Goal: Task Accomplishment & Management: Complete application form

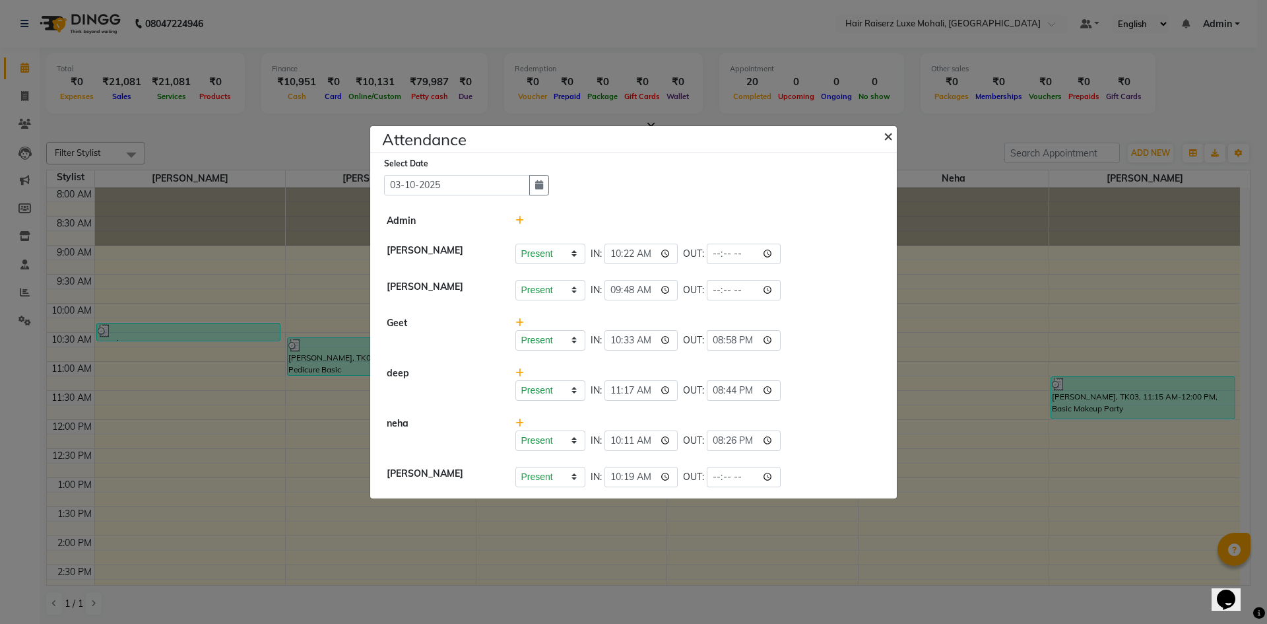
click at [881, 133] on button "×" at bounding box center [889, 135] width 33 height 37
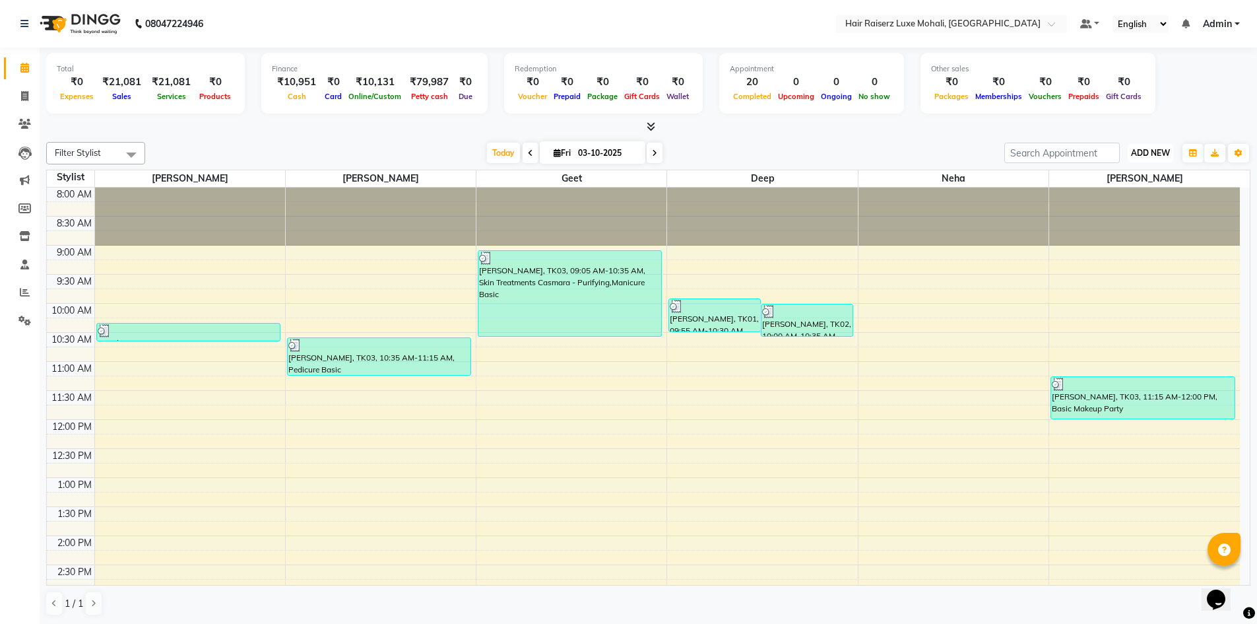
click at [1163, 151] on span "ADD NEW" at bounding box center [1150, 153] width 39 height 10
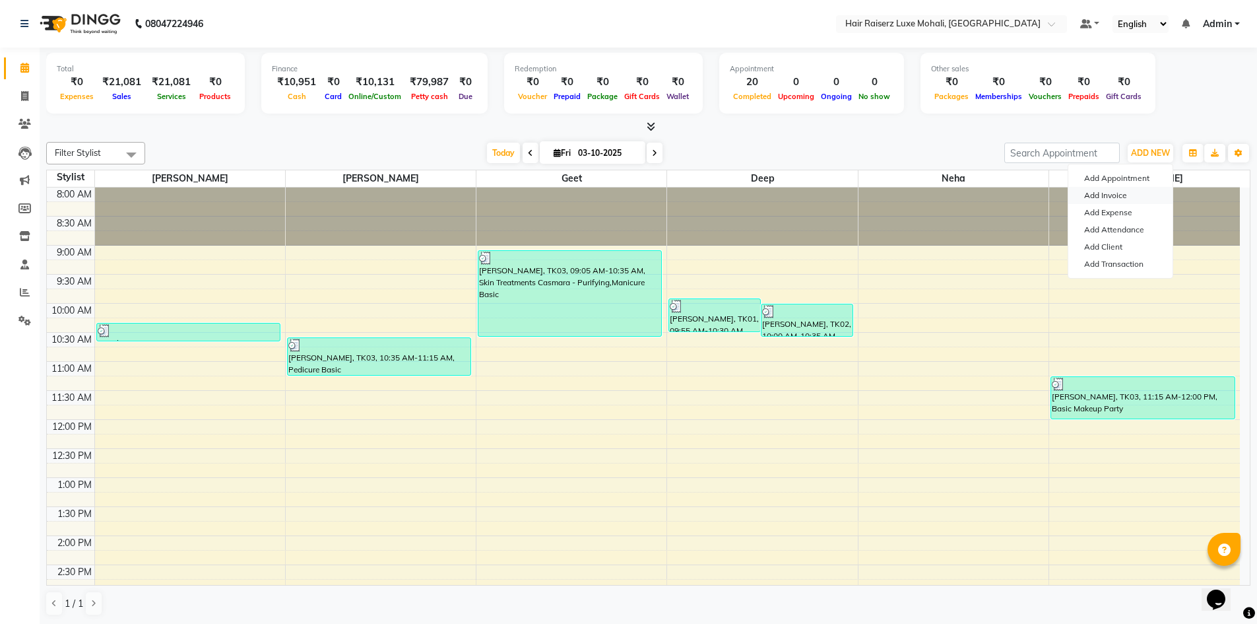
click at [1136, 193] on link "Add Invoice" at bounding box center [1120, 195] width 104 height 17
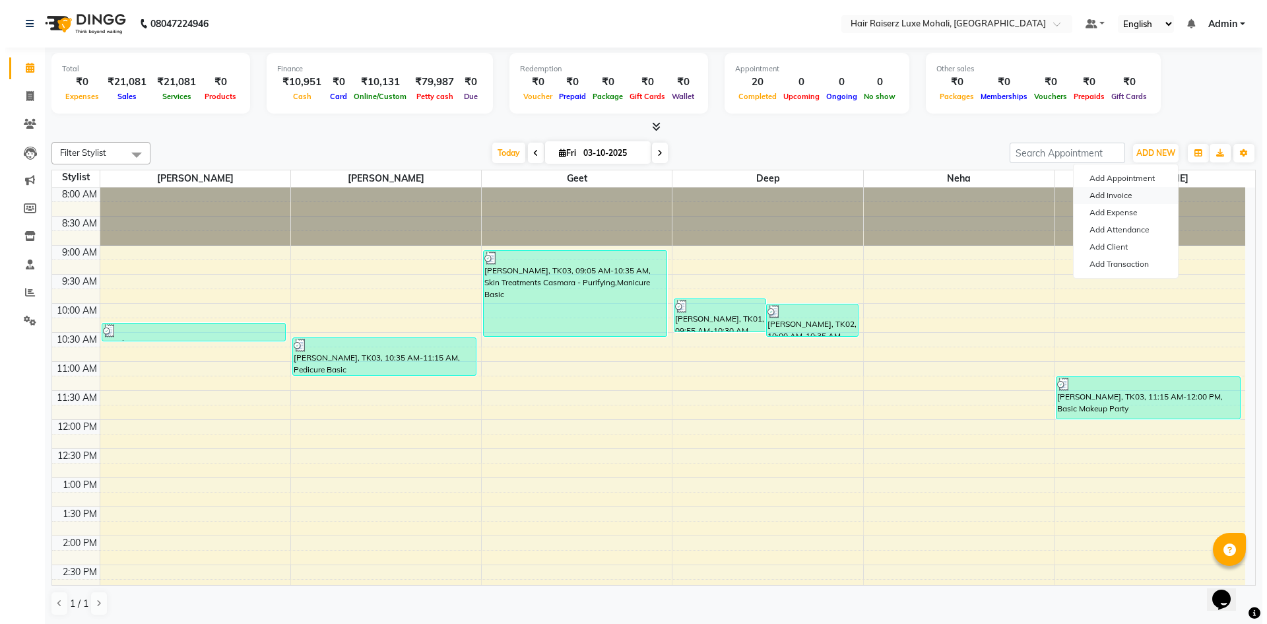
select select "8575"
select select "service"
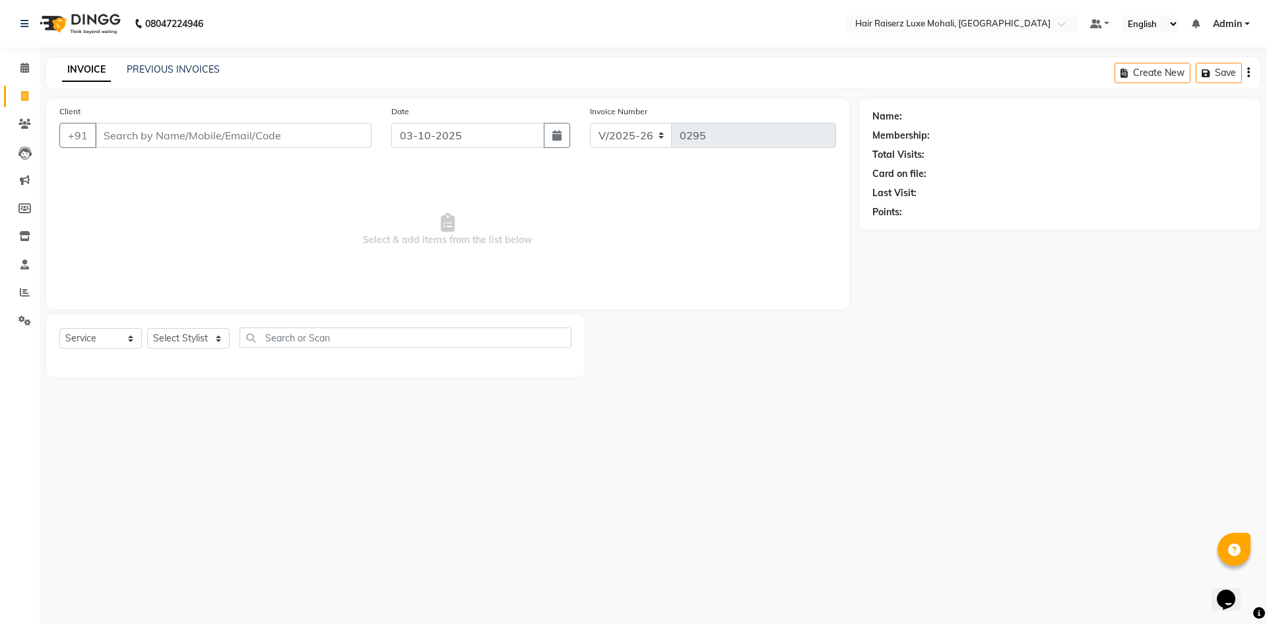
click at [226, 128] on input "Client" at bounding box center [233, 135] width 276 height 25
click at [236, 147] on input "Client" at bounding box center [233, 135] width 276 height 25
type input "9888721036"
click at [337, 133] on span "Add Client" at bounding box center [337, 135] width 52 height 13
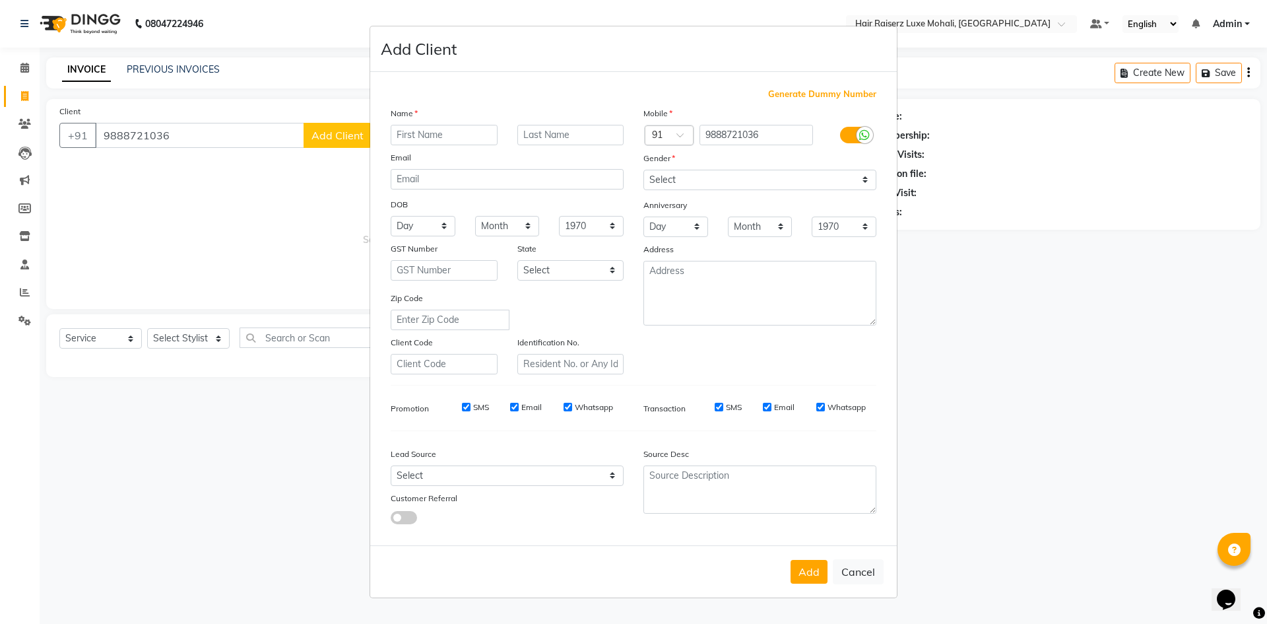
click at [437, 132] on input "text" at bounding box center [444, 135] width 107 height 20
type input "vishal"
click at [764, 183] on select "Select [DEMOGRAPHIC_DATA] [DEMOGRAPHIC_DATA] Other Prefer Not To Say" at bounding box center [759, 180] width 233 height 20
select select "[DEMOGRAPHIC_DATA]"
click at [643, 170] on select "Select [DEMOGRAPHIC_DATA] [DEMOGRAPHIC_DATA] Other Prefer Not To Say" at bounding box center [759, 180] width 233 height 20
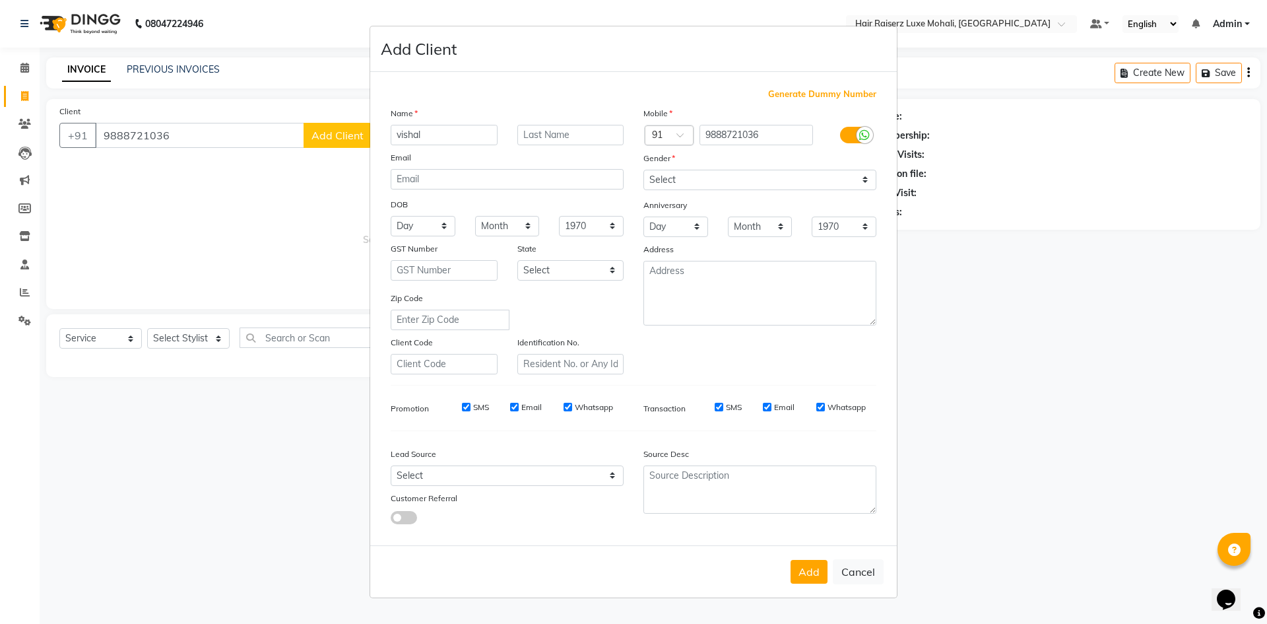
click at [808, 568] on button "Add" at bounding box center [809, 572] width 37 height 24
select select
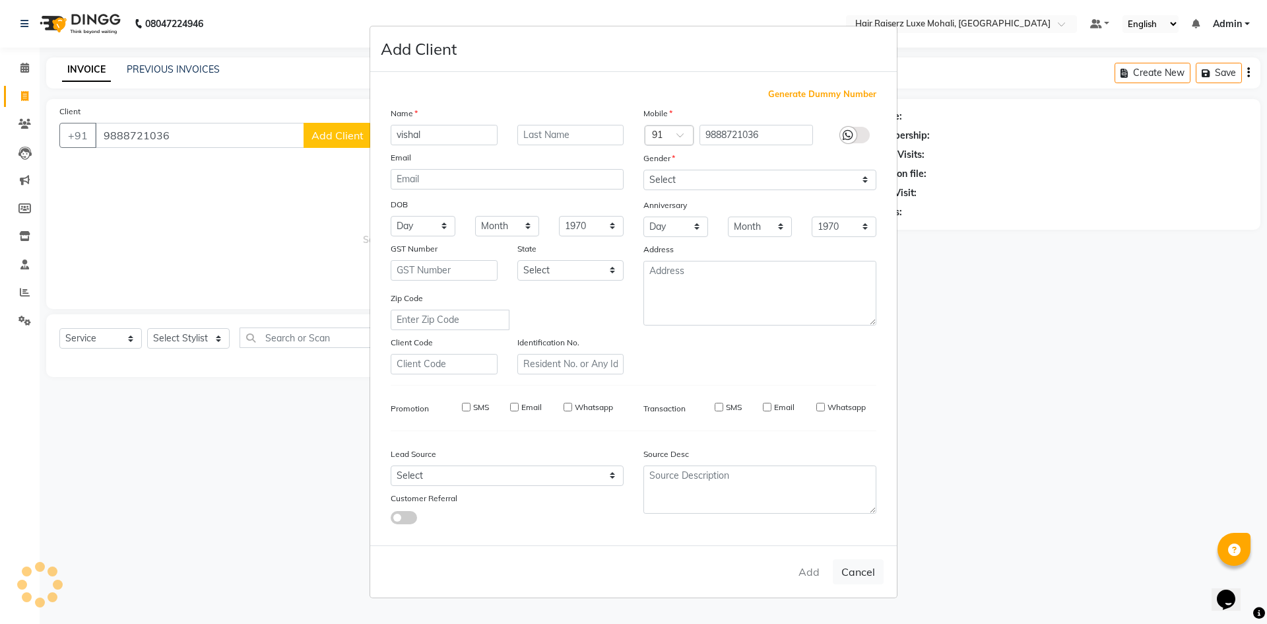
select select
checkbox input "false"
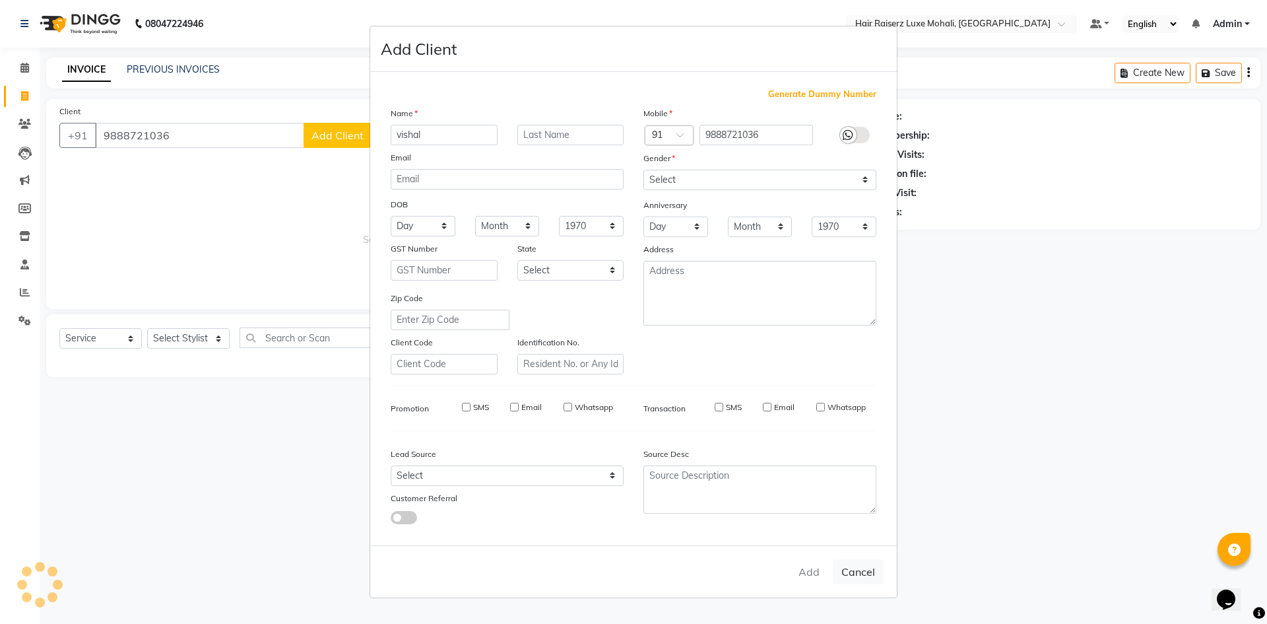
checkbox input "false"
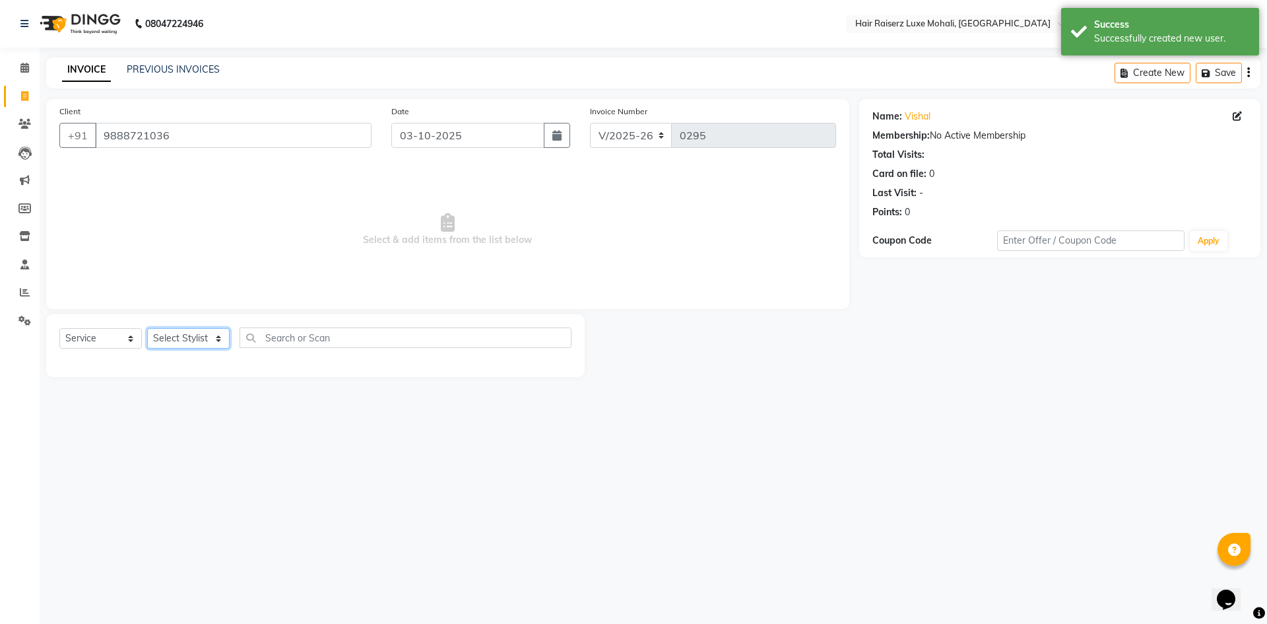
click at [219, 337] on select "Select Stylist Admin [PERSON_NAME] deep Geet neha [PERSON_NAME]" at bounding box center [188, 338] width 82 height 20
select select "85953"
click at [147, 328] on select "Select Stylist Admin [PERSON_NAME] deep Geet neha [PERSON_NAME]" at bounding box center [188, 338] width 82 height 20
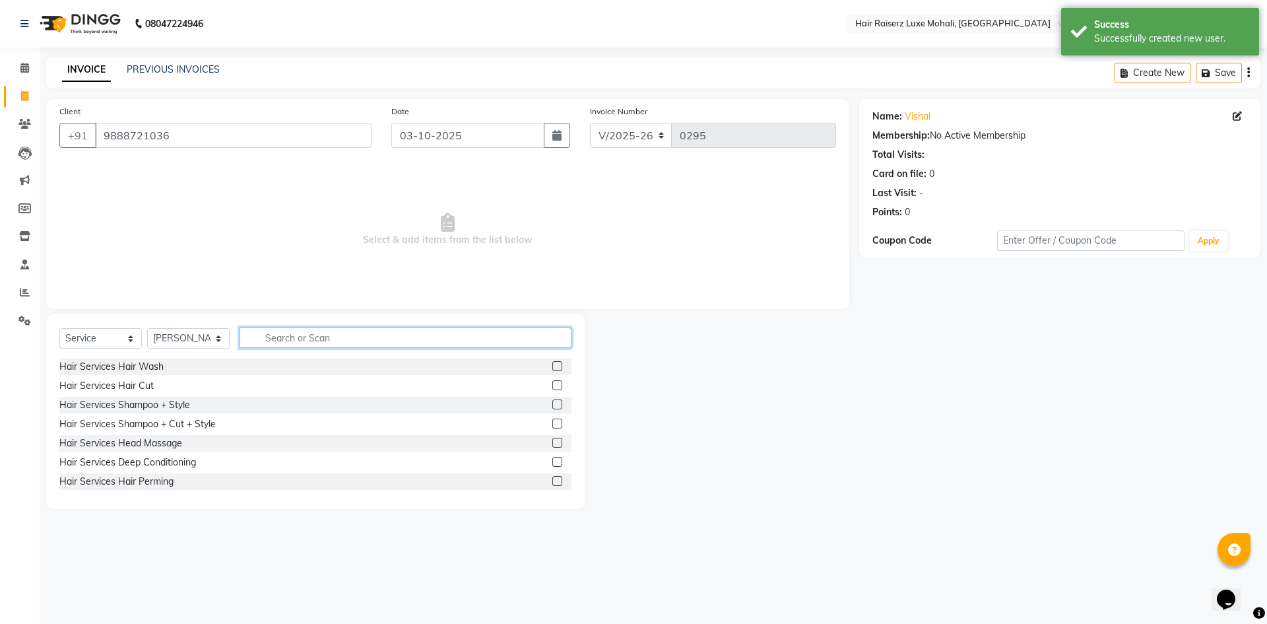
click at [282, 344] on input "text" at bounding box center [406, 337] width 332 height 20
type input "p"
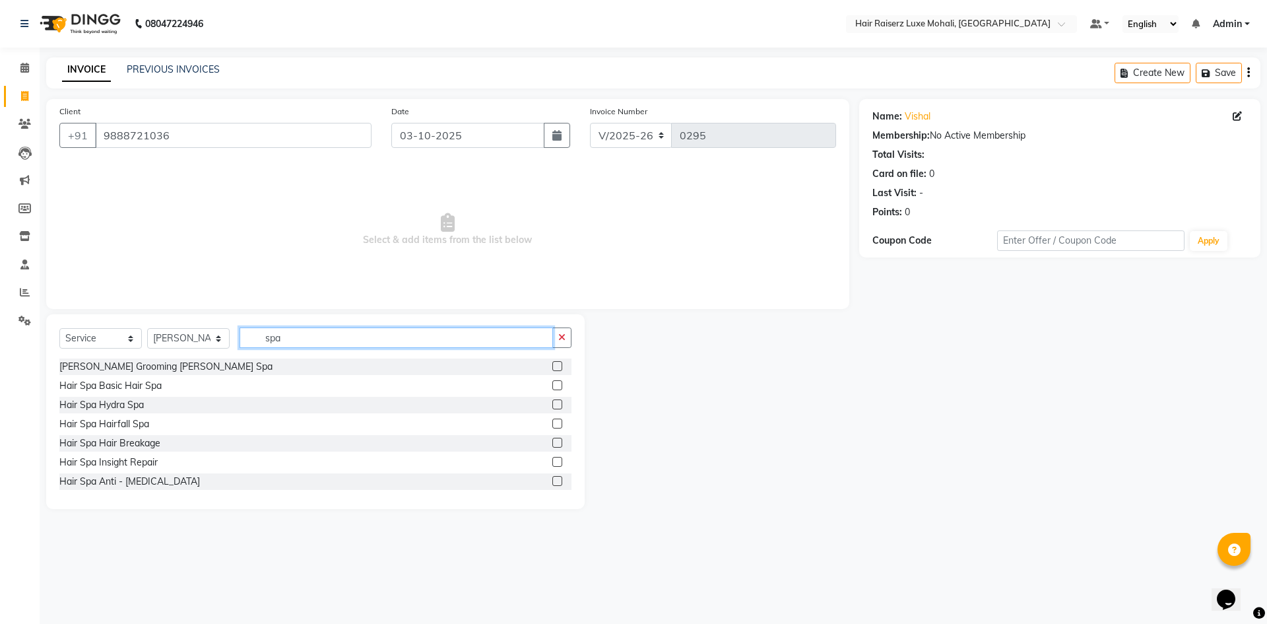
type input "spa"
click at [552, 387] on label at bounding box center [557, 385] width 10 height 10
click at [552, 387] on input "checkbox" at bounding box center [556, 385] width 9 height 9
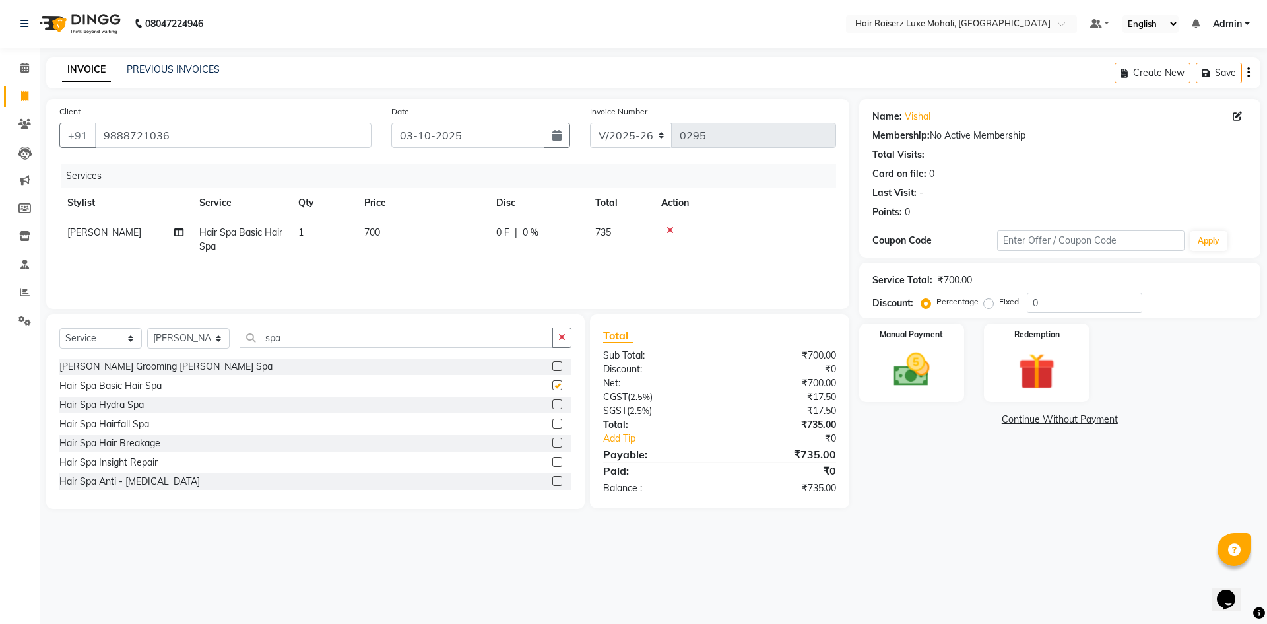
checkbox input "false"
click at [504, 337] on input "spa" at bounding box center [396, 337] width 313 height 20
type input "s"
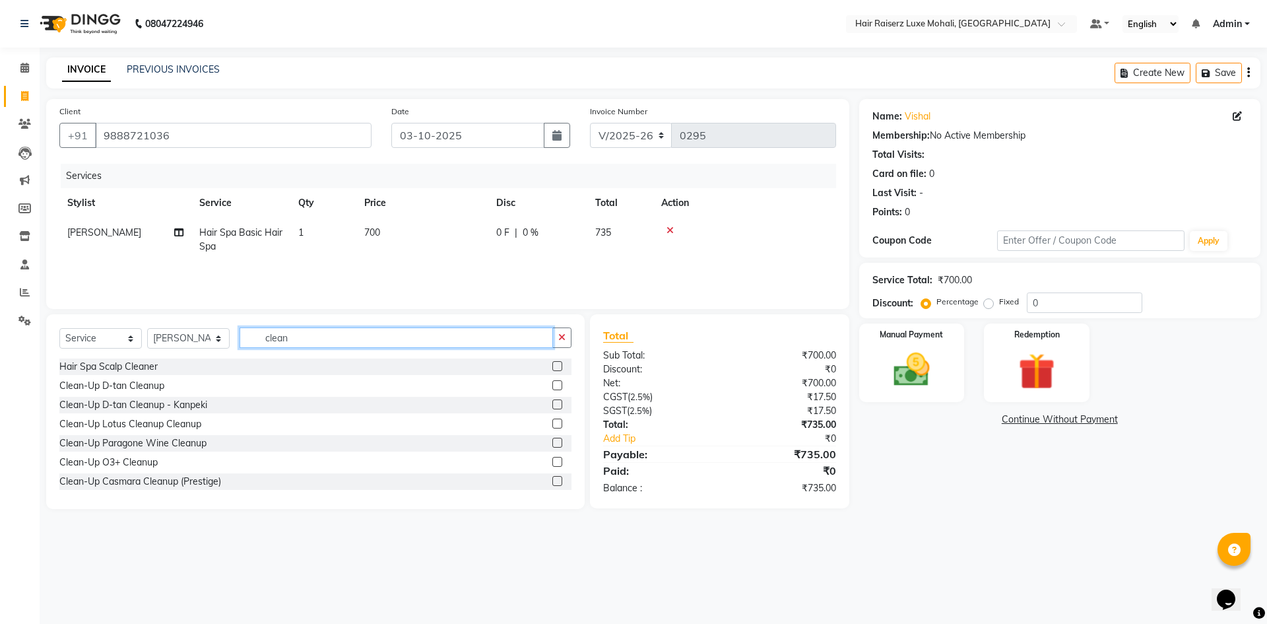
type input "clean"
click at [552, 383] on label at bounding box center [557, 385] width 10 height 10
click at [552, 383] on input "checkbox" at bounding box center [556, 385] width 9 height 9
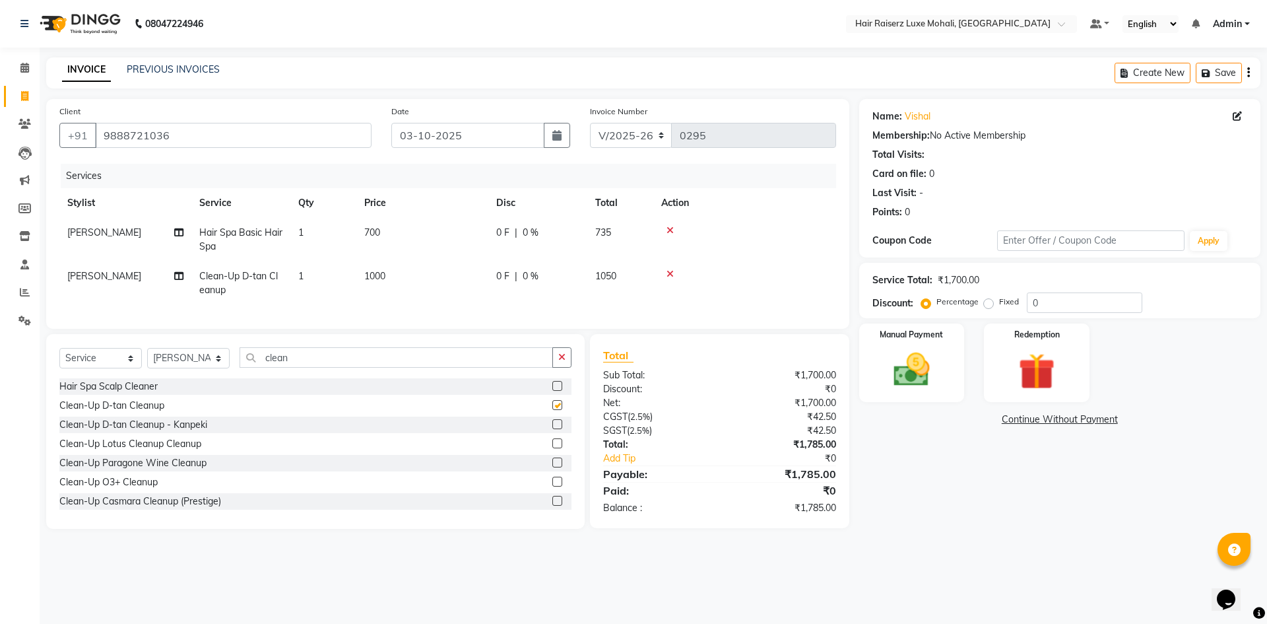
checkbox input "false"
click at [463, 366] on input "clean" at bounding box center [396, 357] width 313 height 20
type input "c"
type input "h"
click at [663, 269] on div at bounding box center [744, 273] width 167 height 9
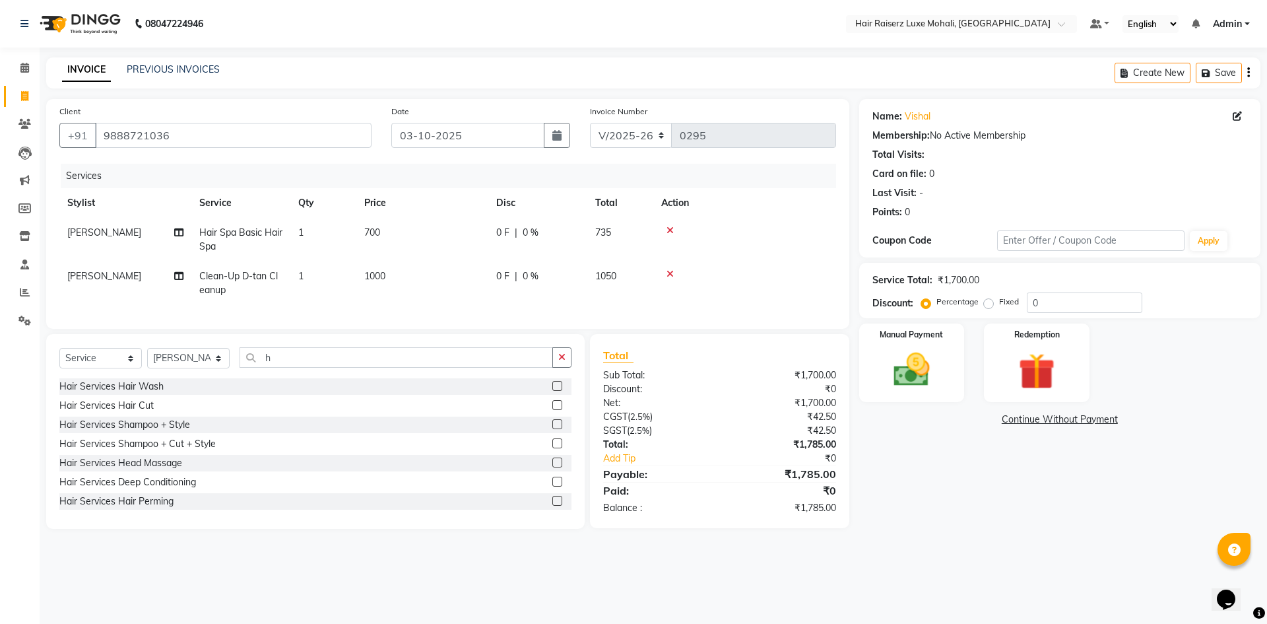
click at [668, 273] on icon at bounding box center [669, 273] width 7 height 9
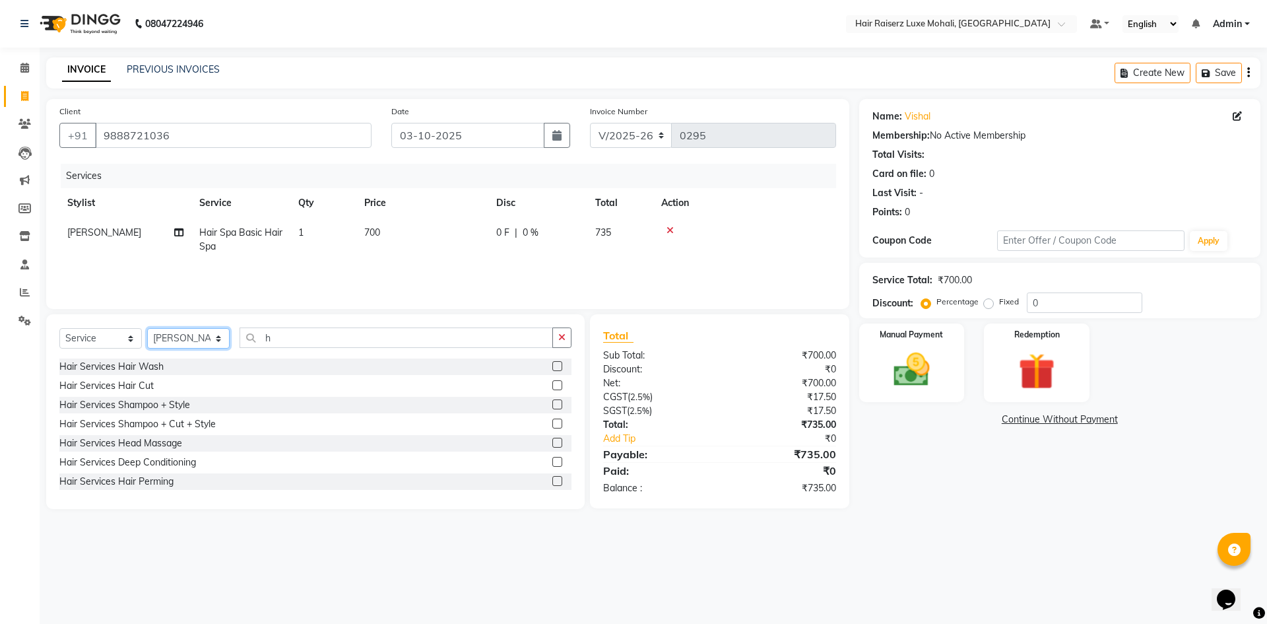
click at [217, 335] on select "Select Stylist Admin [PERSON_NAME] deep Geet neha [PERSON_NAME]" at bounding box center [188, 338] width 82 height 20
select select "86726"
click at [147, 328] on select "Select Stylist Admin [PERSON_NAME] deep Geet neha [PERSON_NAME]" at bounding box center [188, 338] width 82 height 20
drag, startPoint x: 308, startPoint y: 338, endPoint x: 333, endPoint y: 333, distance: 25.0
click at [309, 338] on input "h" at bounding box center [396, 337] width 313 height 20
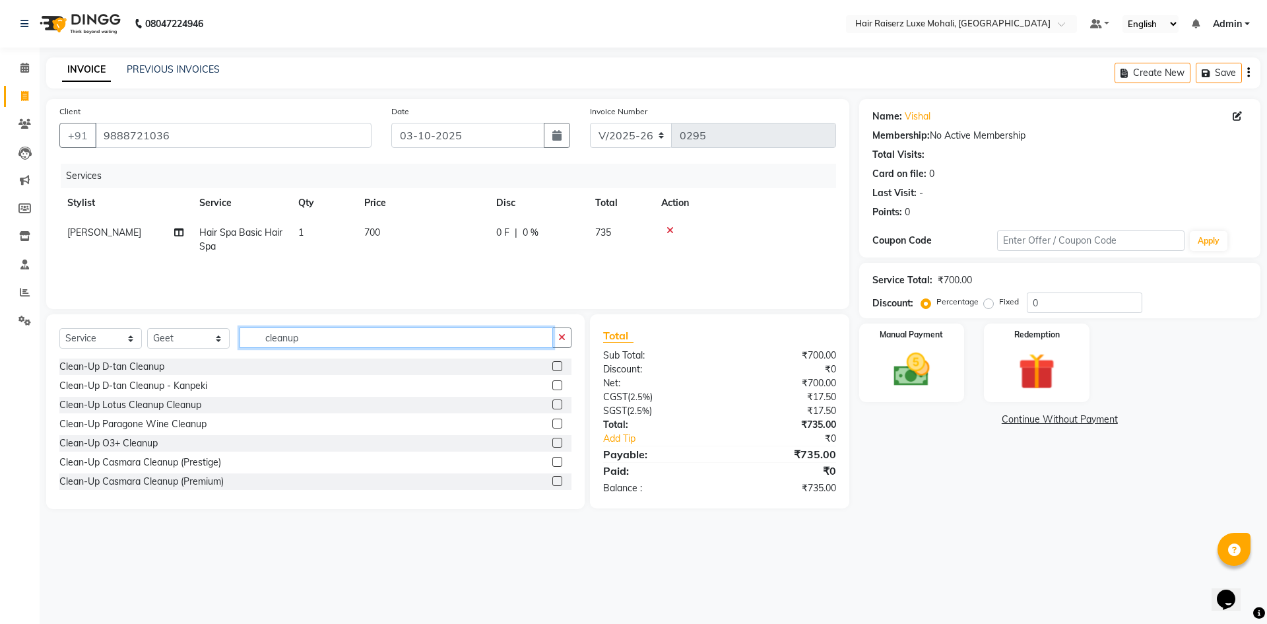
type input "cleanup"
click at [552, 366] on label at bounding box center [557, 366] width 10 height 10
click at [552, 366] on input "checkbox" at bounding box center [556, 366] width 9 height 9
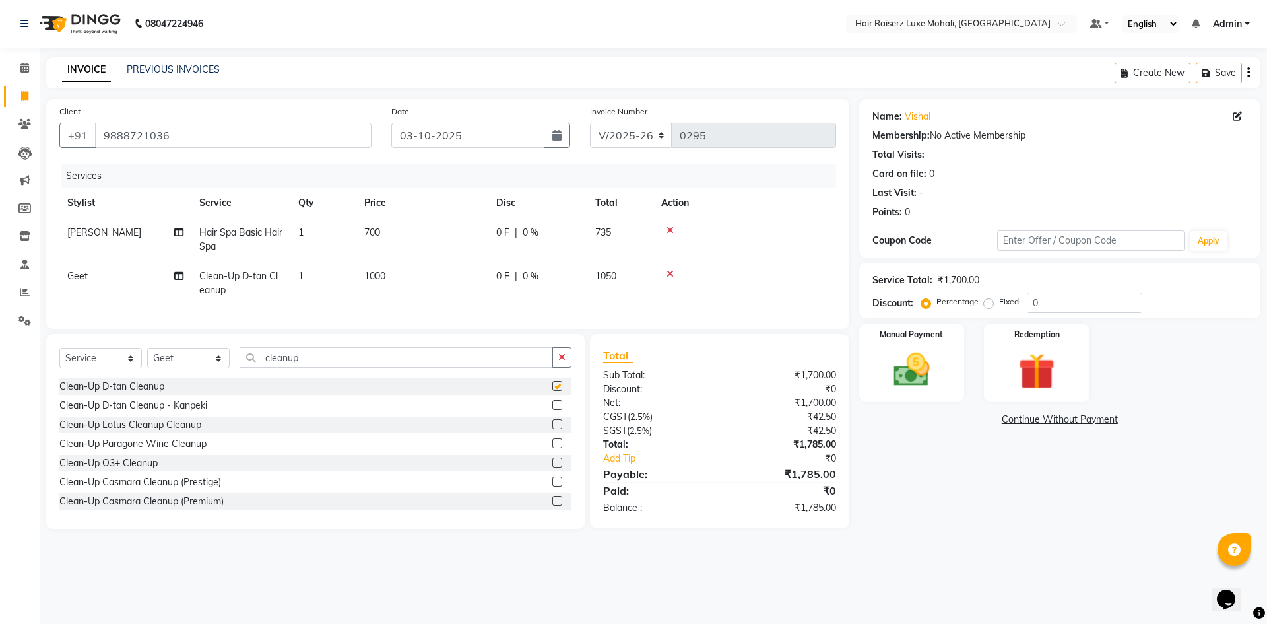
checkbox input "false"
click at [217, 368] on select "Select Stylist Admin [PERSON_NAME] deep Geet neha [PERSON_NAME]" at bounding box center [188, 358] width 82 height 20
click at [346, 368] on input "cleanup" at bounding box center [396, 357] width 313 height 20
click at [219, 368] on select "Select Stylist Admin [PERSON_NAME] deep Geet neha [PERSON_NAME]" at bounding box center [188, 358] width 82 height 20
select select "85952"
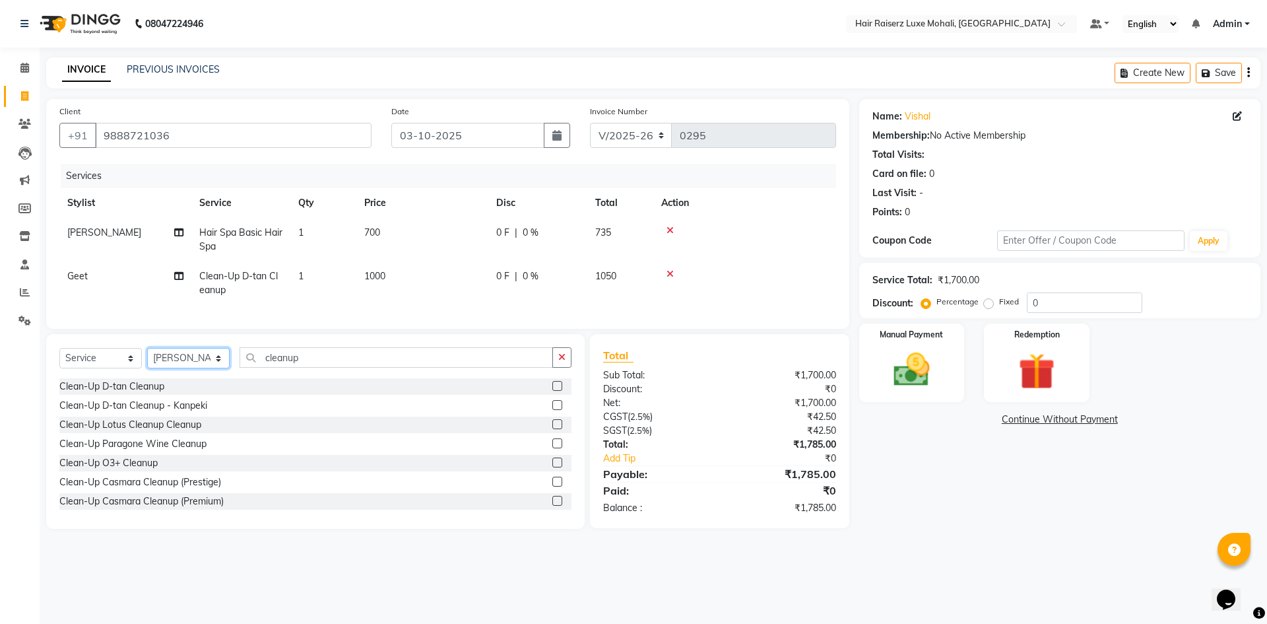
click at [147, 358] on select "Select Stylist Admin [PERSON_NAME] deep Geet neha [PERSON_NAME]" at bounding box center [188, 358] width 82 height 20
click at [324, 365] on input "cleanup" at bounding box center [396, 357] width 313 height 20
type input "c"
click at [552, 410] on label at bounding box center [557, 405] width 10 height 10
click at [552, 410] on input "checkbox" at bounding box center [556, 405] width 9 height 9
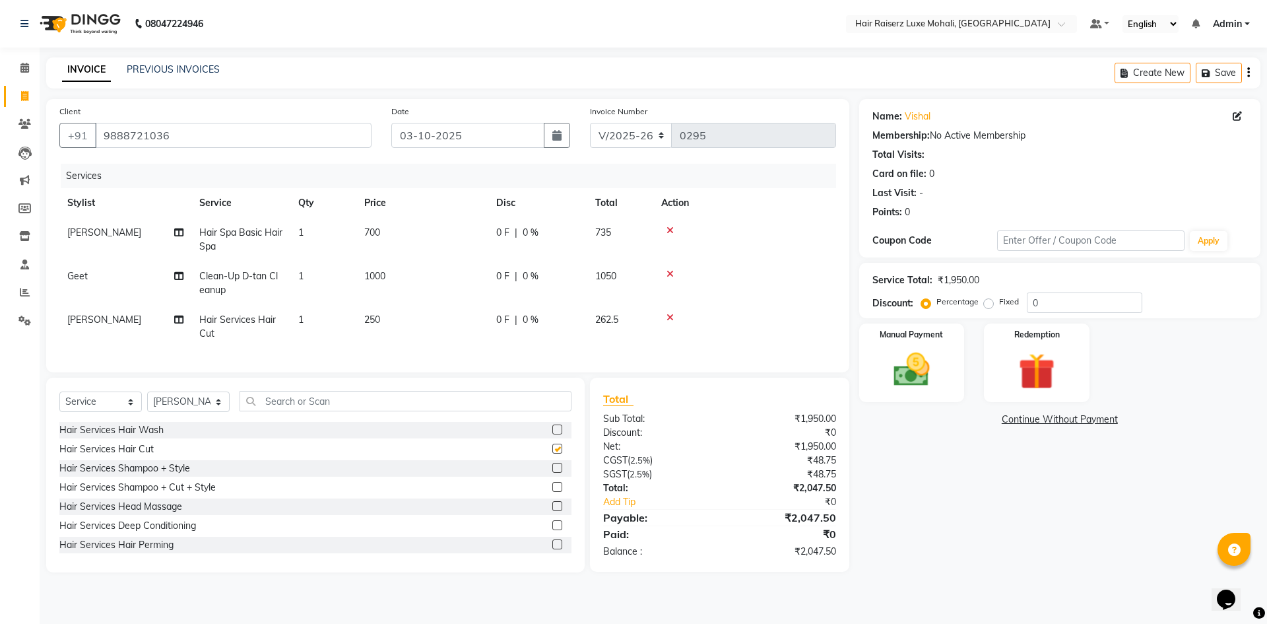
checkbox input "false"
click at [434, 411] on input "text" at bounding box center [406, 401] width 332 height 20
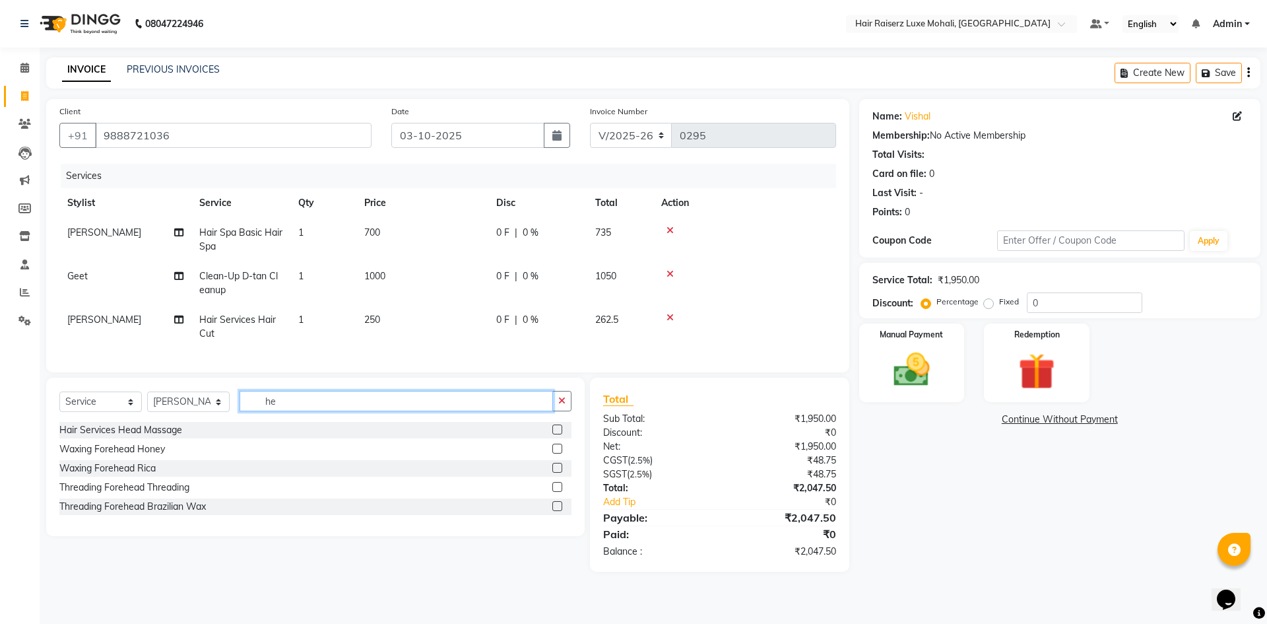
type input "h"
type input "HEAD"
click at [552, 434] on label at bounding box center [557, 429] width 10 height 10
click at [552, 434] on input "checkbox" at bounding box center [556, 430] width 9 height 9
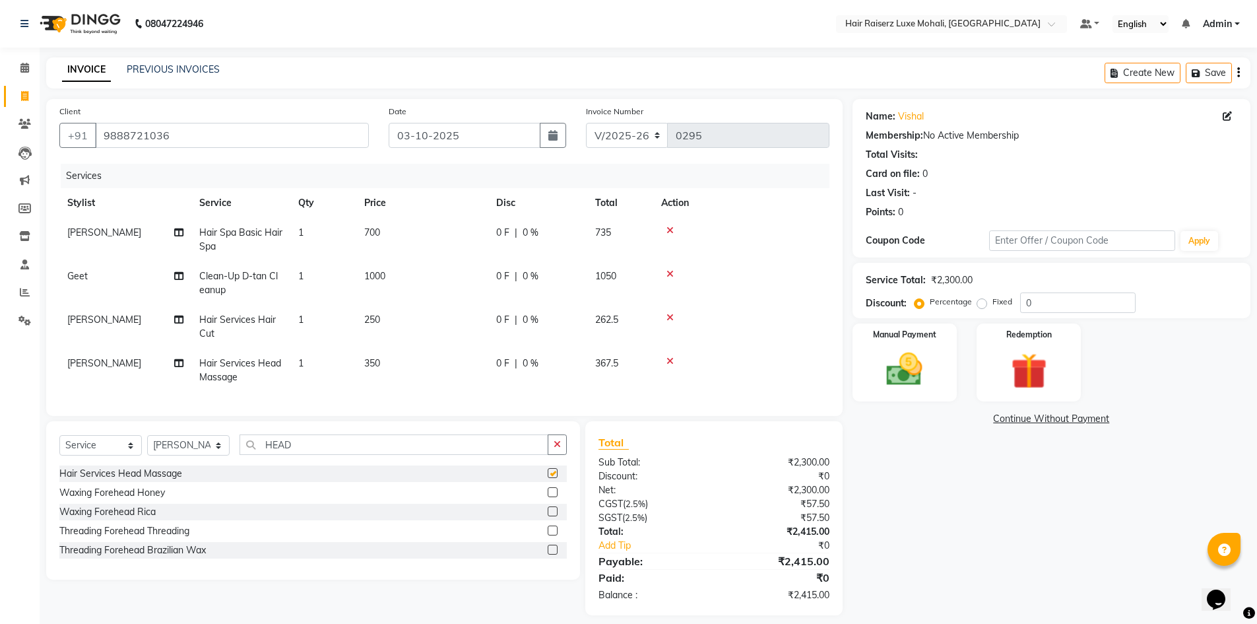
checkbox input "false"
click at [1053, 505] on div "Name: Vishal Membership: No Active Membership Total Visits: Card on file: 0 Las…" at bounding box center [1057, 357] width 408 height 516
click at [372, 321] on span "250" at bounding box center [372, 319] width 16 height 12
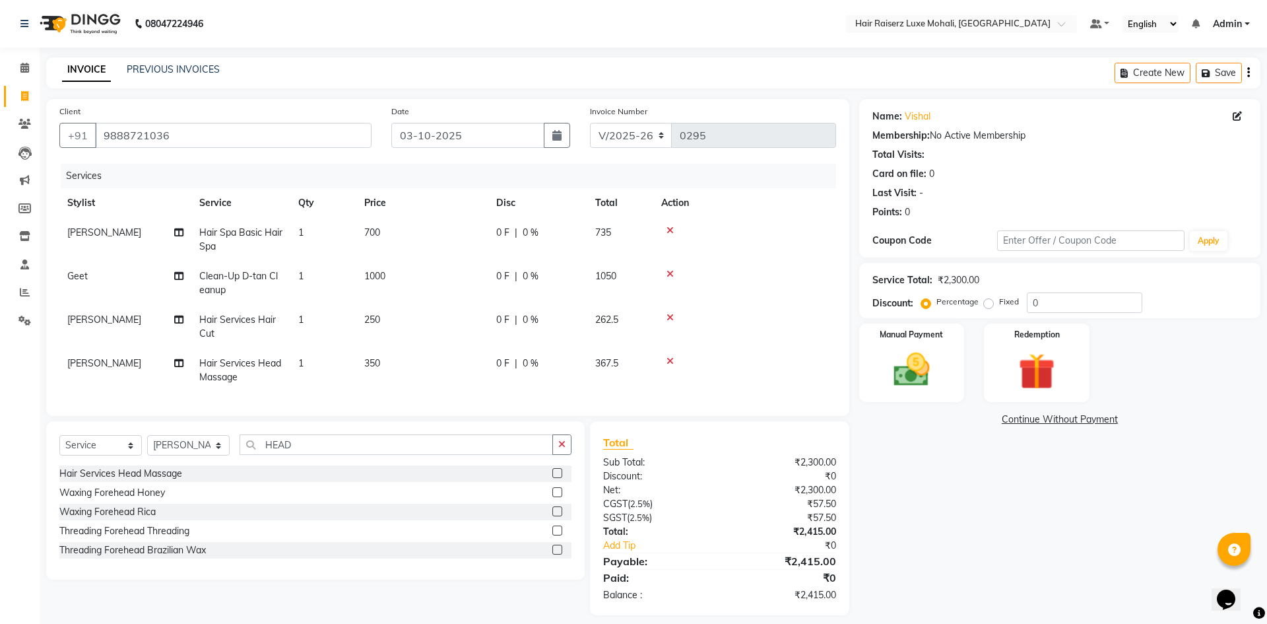
select select "85952"
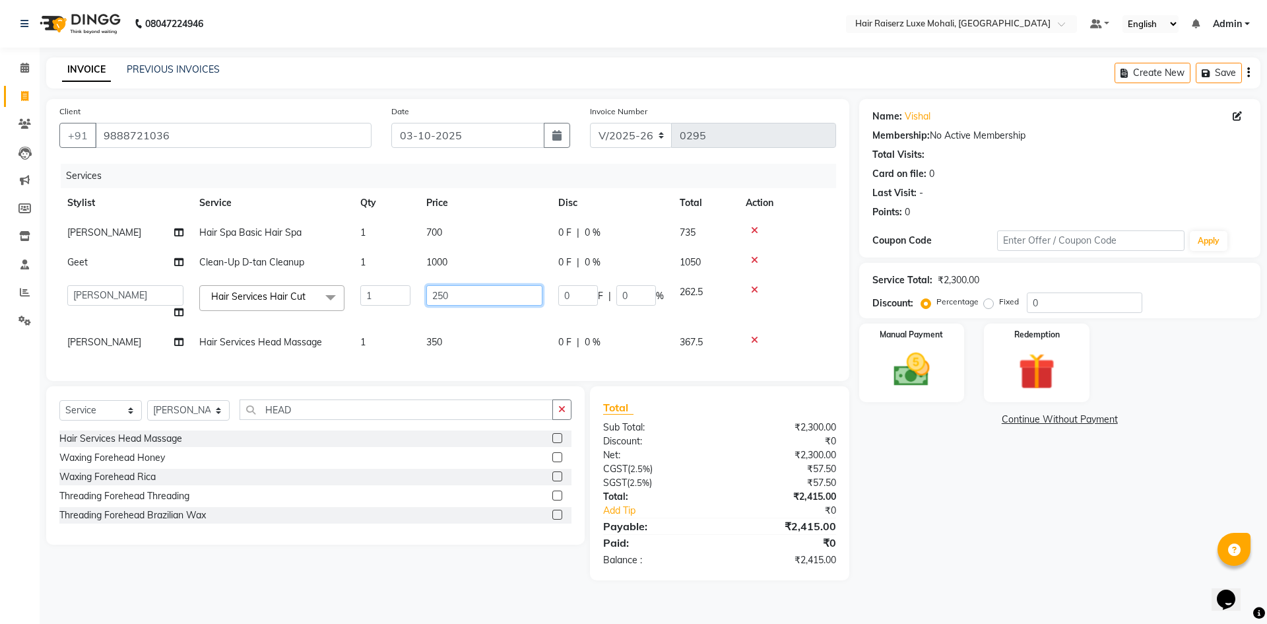
click at [449, 298] on input "250" at bounding box center [484, 295] width 116 height 20
type input "2"
type input "300"
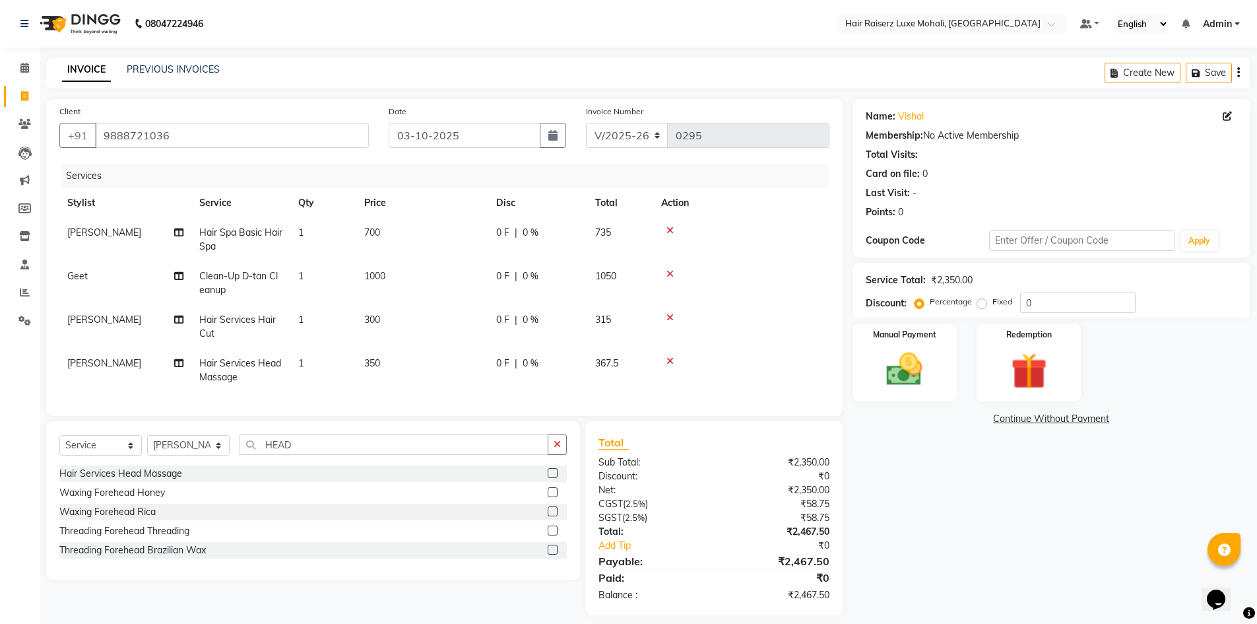
click at [929, 450] on div "Name: Vishal Membership: No Active Membership Total Visits: Card on file: 0 Las…" at bounding box center [1057, 357] width 408 height 516
click at [380, 366] on span "350" at bounding box center [372, 363] width 16 height 12
select select "85952"
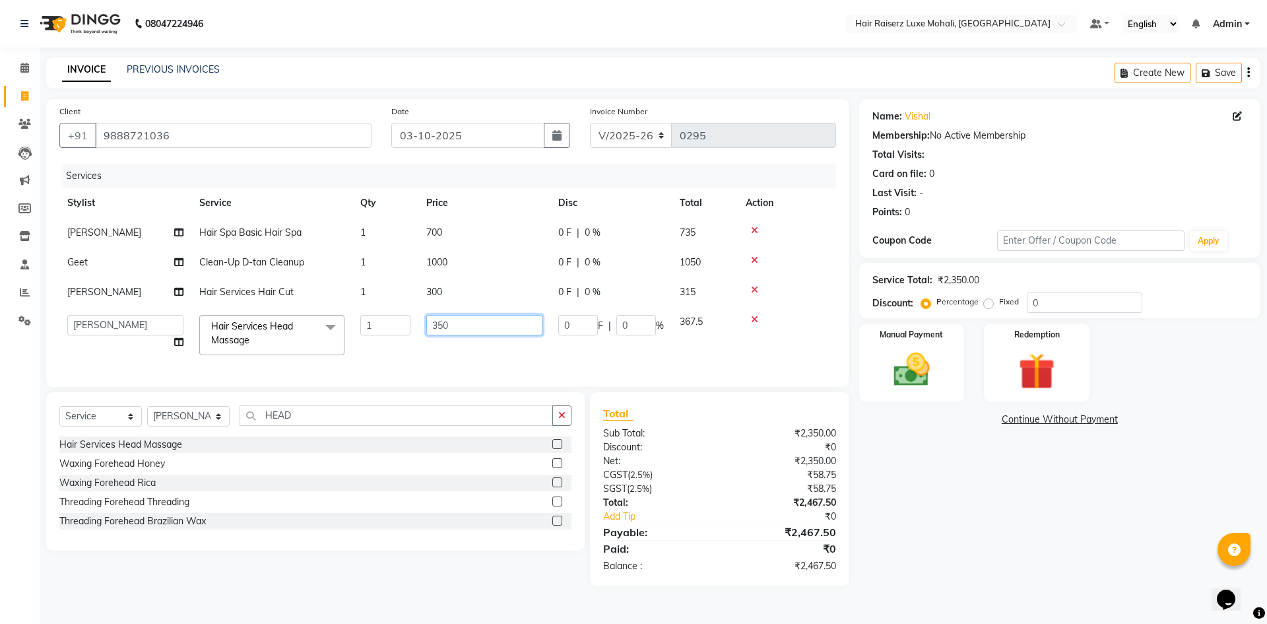
click at [461, 332] on input "350" at bounding box center [484, 325] width 116 height 20
type input "3"
type input "400"
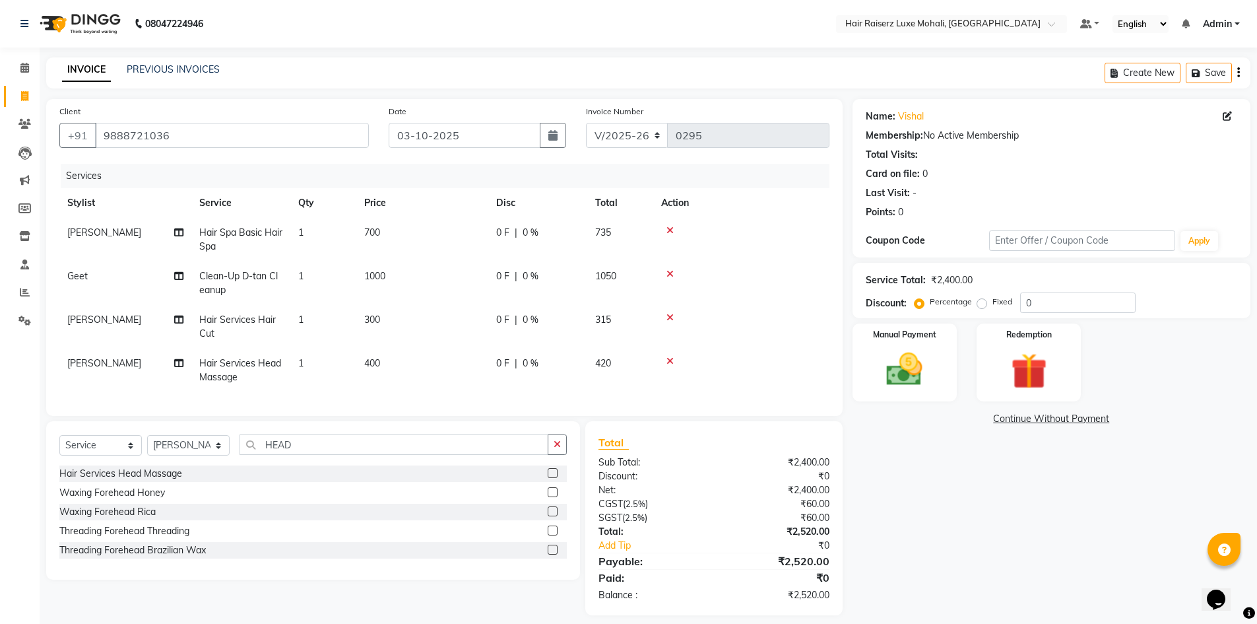
click at [1239, 569] on div "Name: Vishal Membership: No Active Membership Total Visits: Card on file: 0 Las…" at bounding box center [1057, 357] width 408 height 516
click at [1119, 296] on input "0" at bounding box center [1077, 302] width 115 height 20
type input ".2"
type input ".3"
type input ".4"
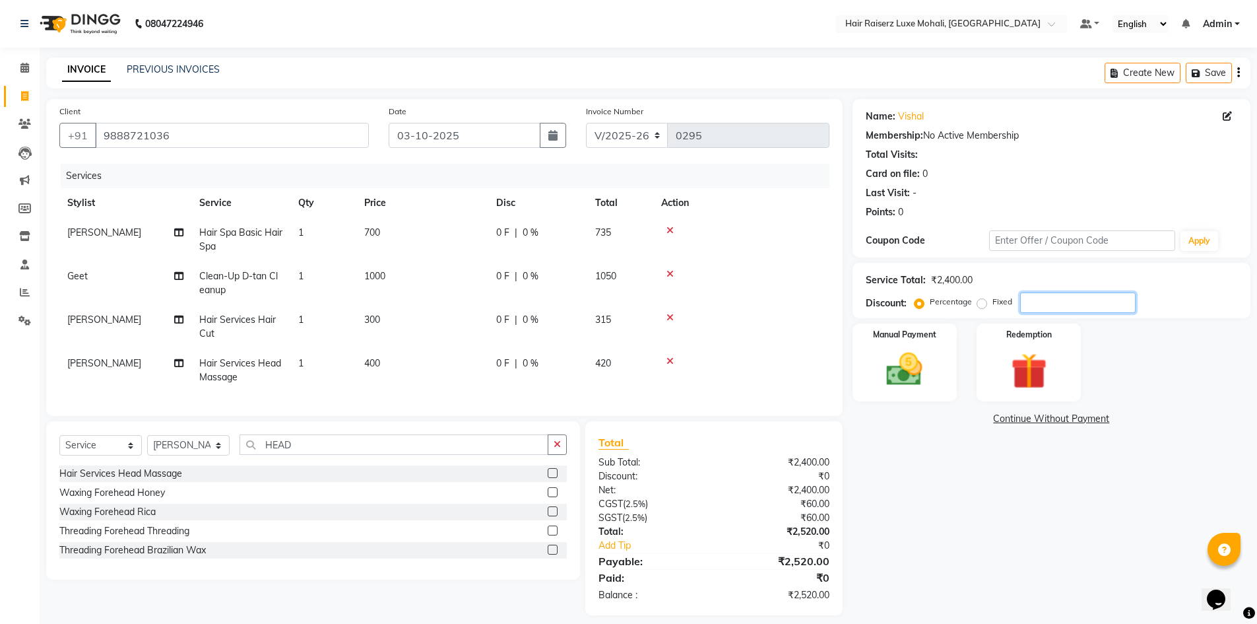
type input ".5"
type input ".6"
type input ".7"
type input ".8"
type input ".6"
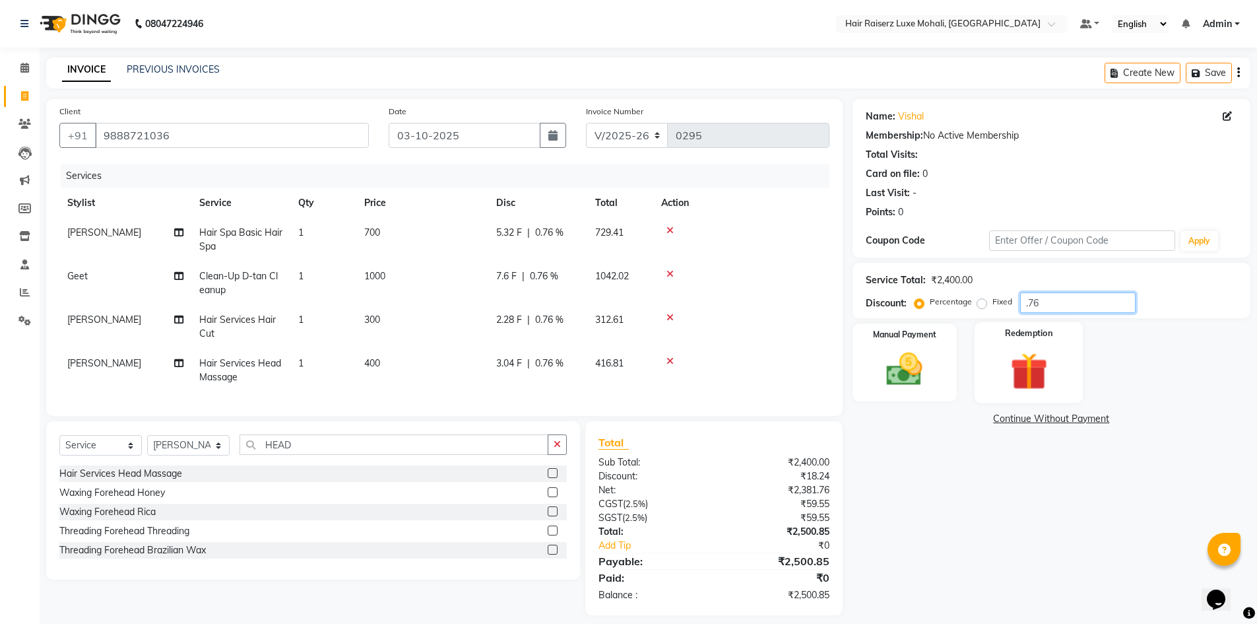
type input ".76"
drag, startPoint x: 1062, startPoint y: 373, endPoint x: 1047, endPoint y: 375, distance: 16.0
click at [1062, 373] on div "Redemption" at bounding box center [1029, 362] width 109 height 81
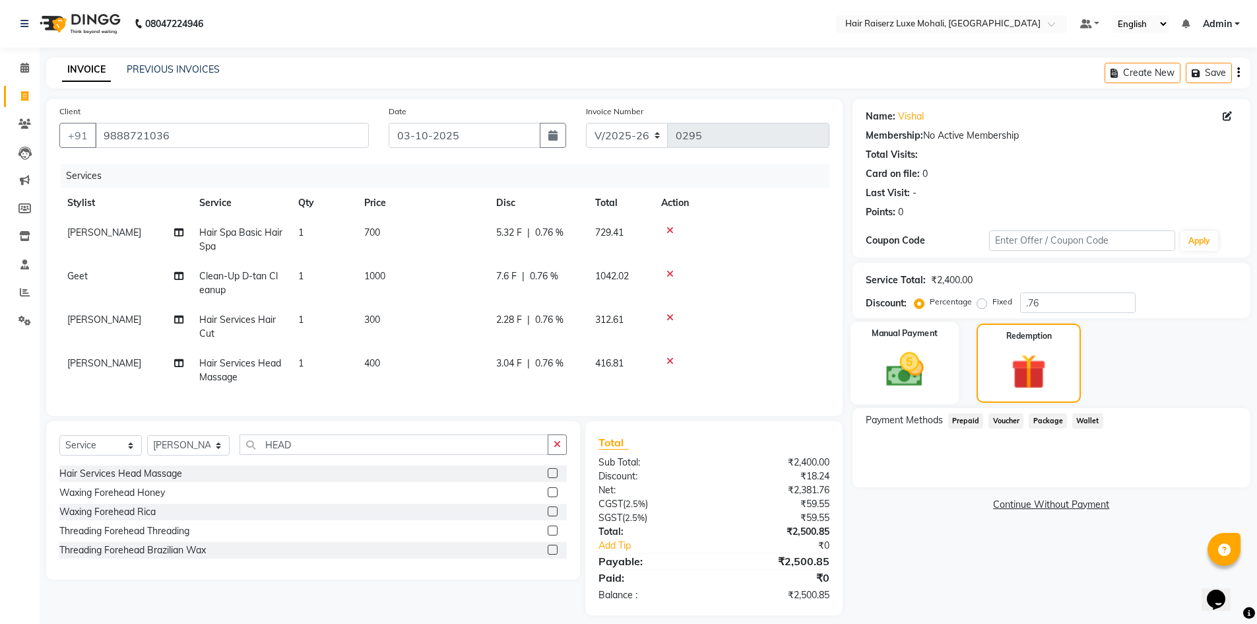
click at [941, 367] on div "Manual Payment" at bounding box center [904, 363] width 109 height 82
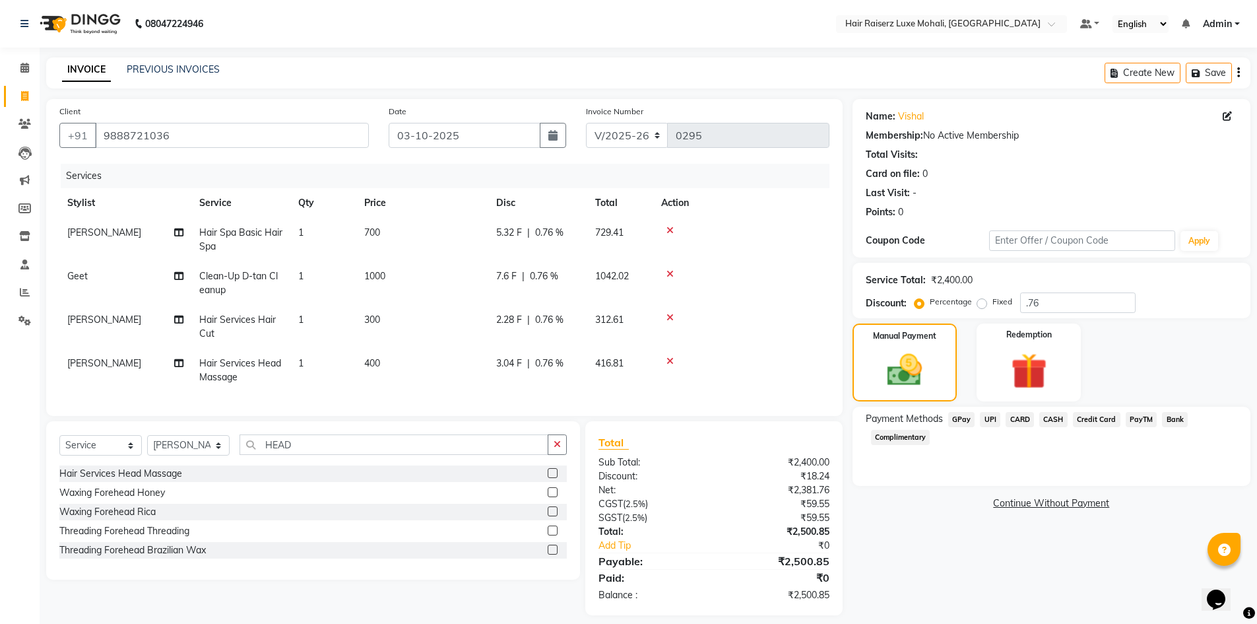
click at [992, 420] on span "UPI" at bounding box center [990, 419] width 20 height 15
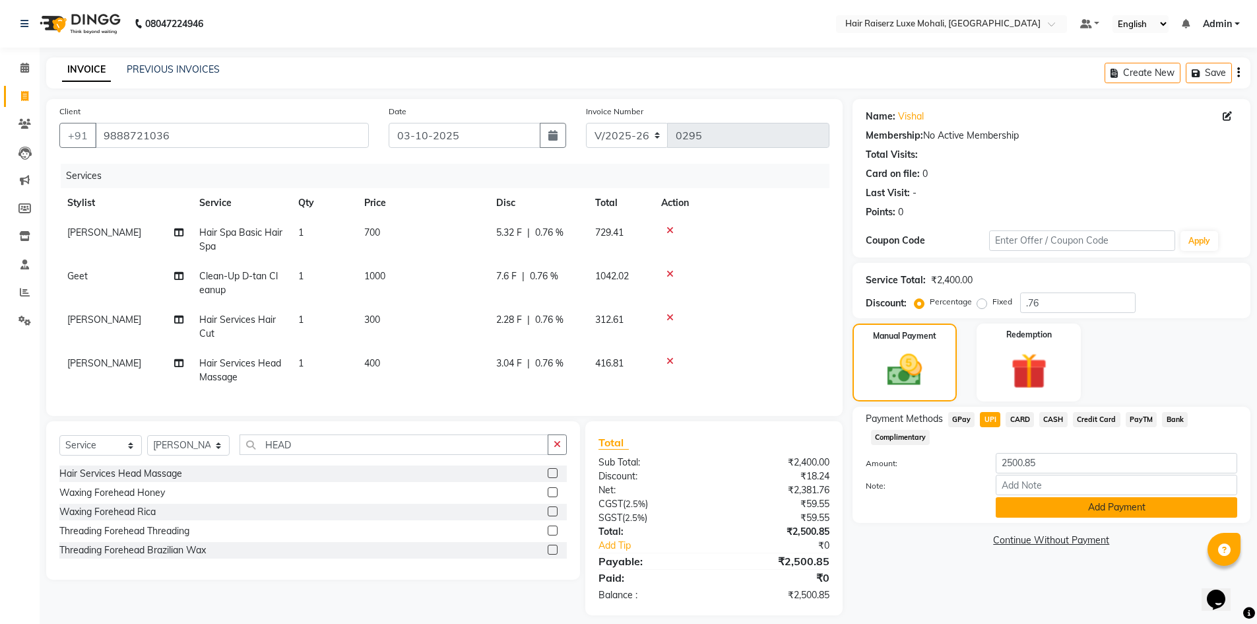
click at [1072, 508] on button "Add Payment" at bounding box center [1117, 507] width 242 height 20
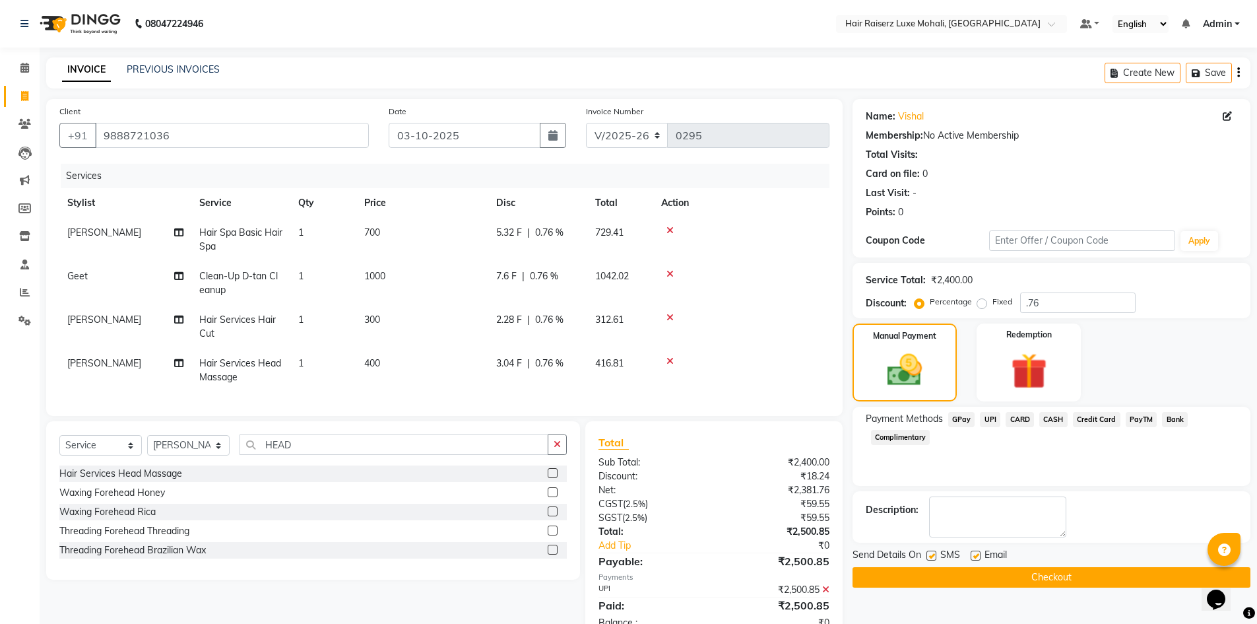
click at [1093, 579] on button "Checkout" at bounding box center [1052, 577] width 398 height 20
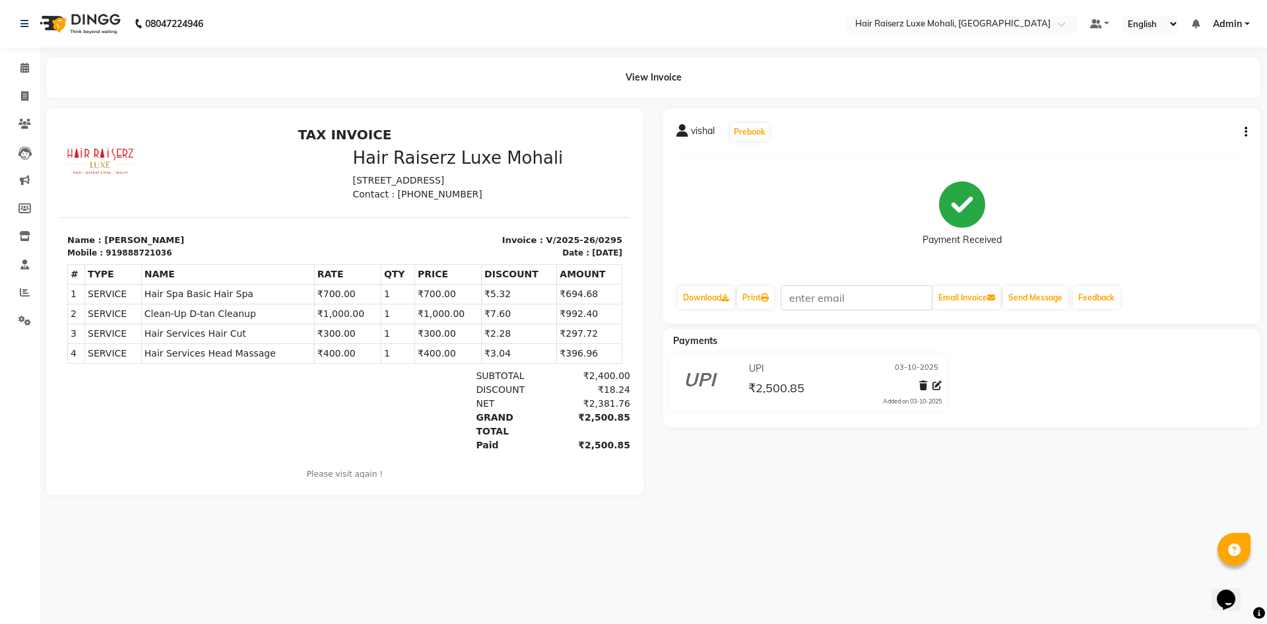
select select "8575"
select select "service"
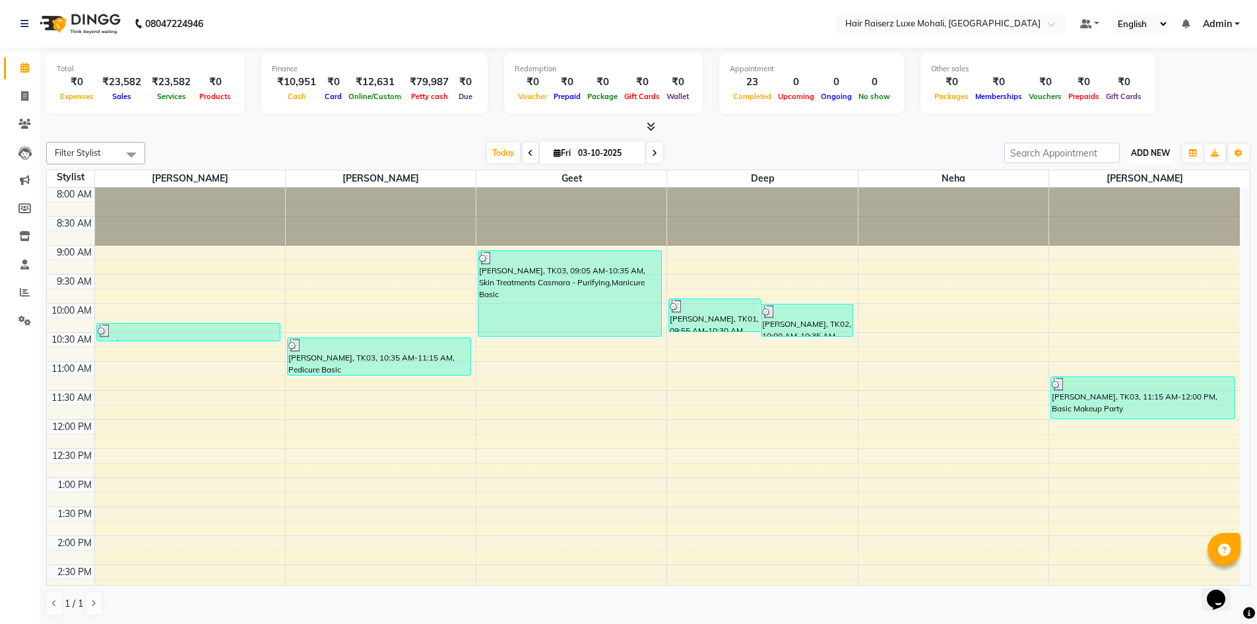
click at [1168, 148] on span "ADD NEW" at bounding box center [1150, 153] width 39 height 10
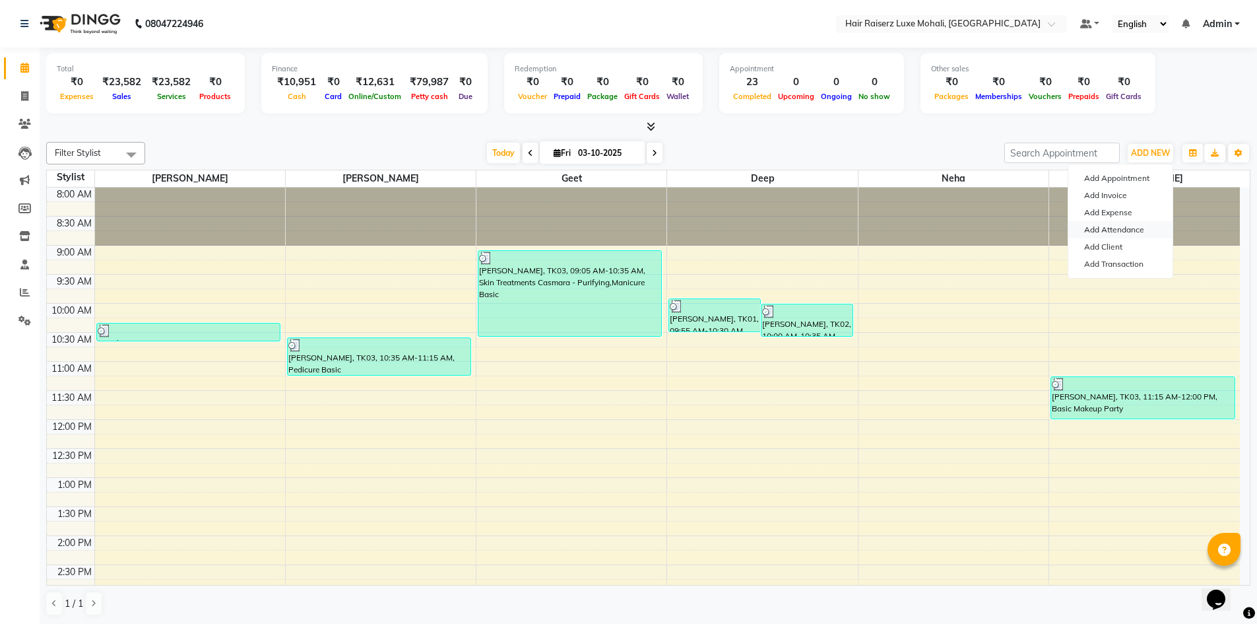
click at [1134, 224] on link "Add Attendance" at bounding box center [1120, 229] width 104 height 17
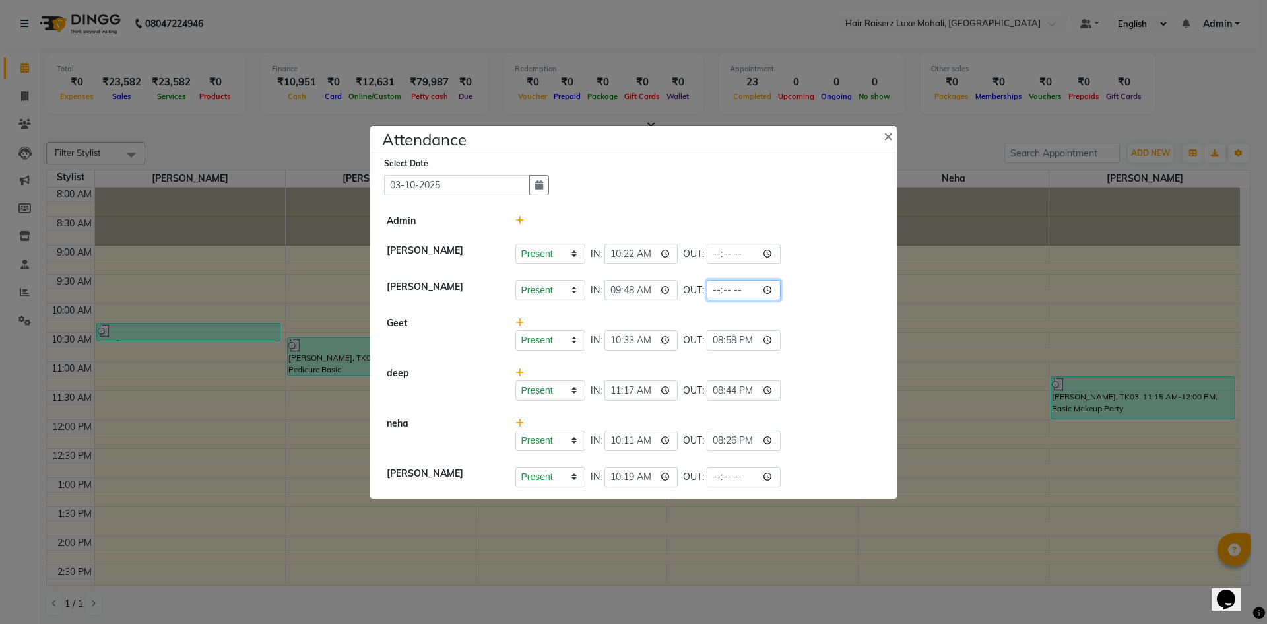
click at [741, 289] on input "time" at bounding box center [744, 290] width 74 height 20
type input "21:55"
click at [816, 355] on li "Geet Present Absent Late Half Day Weekly Off IN: 10:33 OUT: 20:58" at bounding box center [633, 333] width 520 height 51
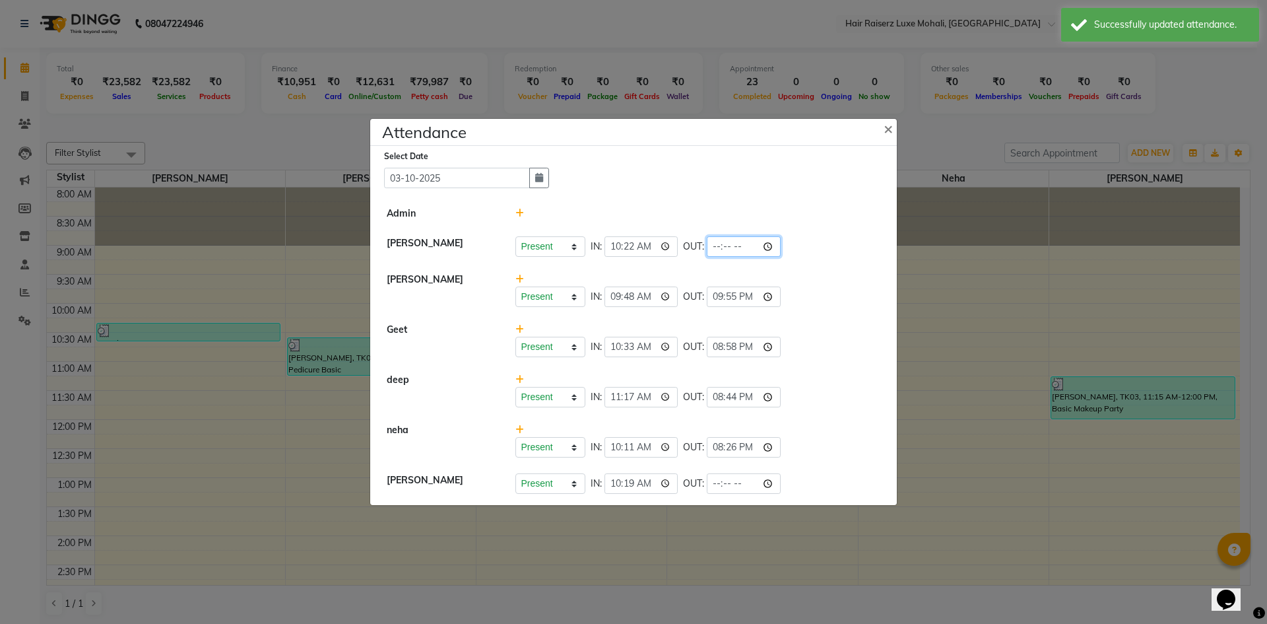
click at [730, 241] on input "time" at bounding box center [744, 246] width 74 height 20
type input "21:55"
click at [808, 317] on li "Geet Present Absent Late Half Day Weekly Off IN: 10:33 OUT: 20:58" at bounding box center [633, 340] width 520 height 51
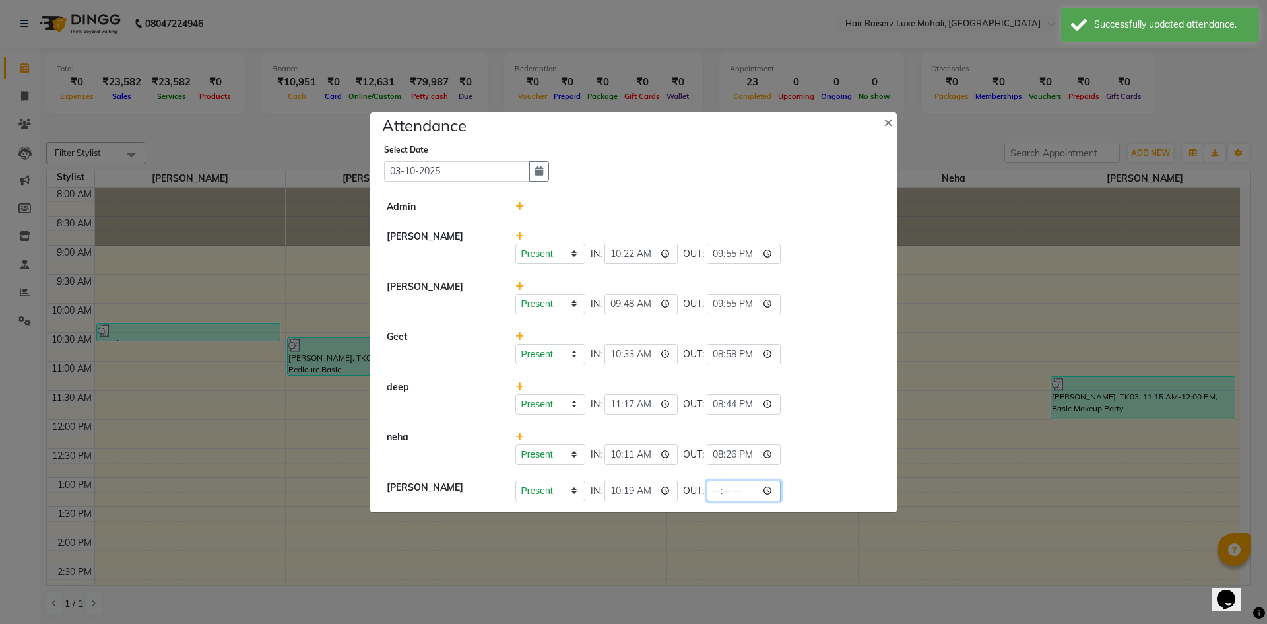
click at [740, 482] on input "time" at bounding box center [744, 490] width 74 height 20
click at [740, 491] on input "time" at bounding box center [744, 490] width 74 height 20
type input "21:55"
click at [787, 384] on div "Present Absent Late Half Day Weekly Off IN: 11:17 OUT: 20:44" at bounding box center [697, 397] width 385 height 34
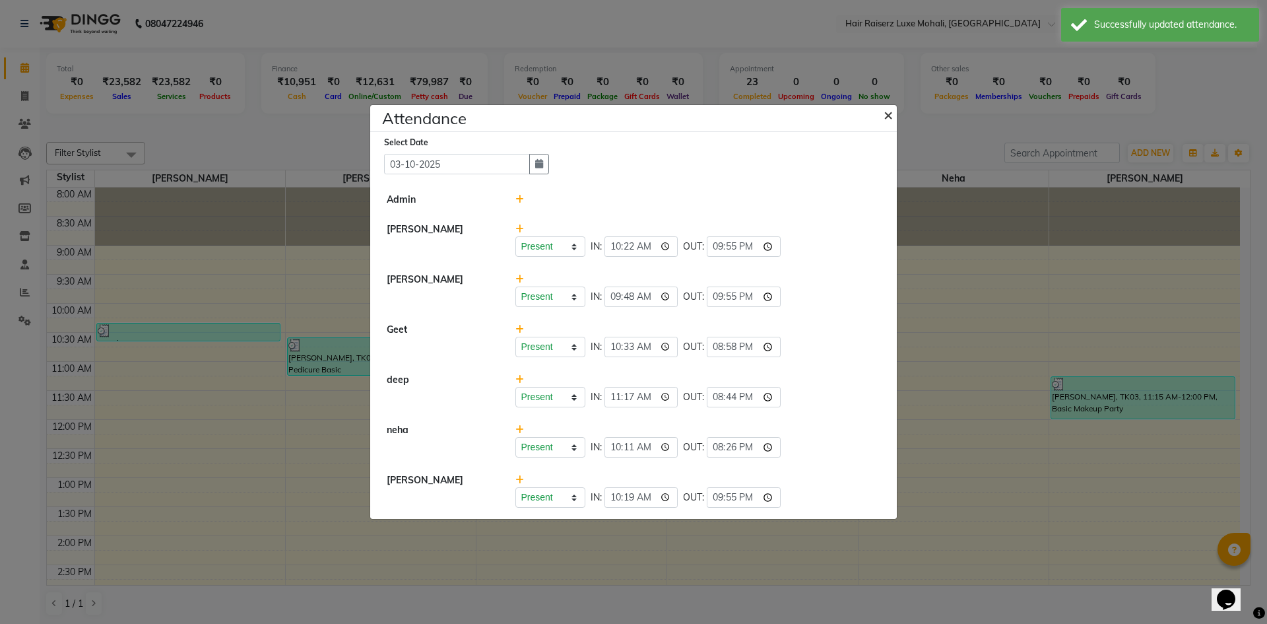
click at [892, 113] on span "×" at bounding box center [888, 114] width 9 height 20
